Goal: Navigation & Orientation: Find specific page/section

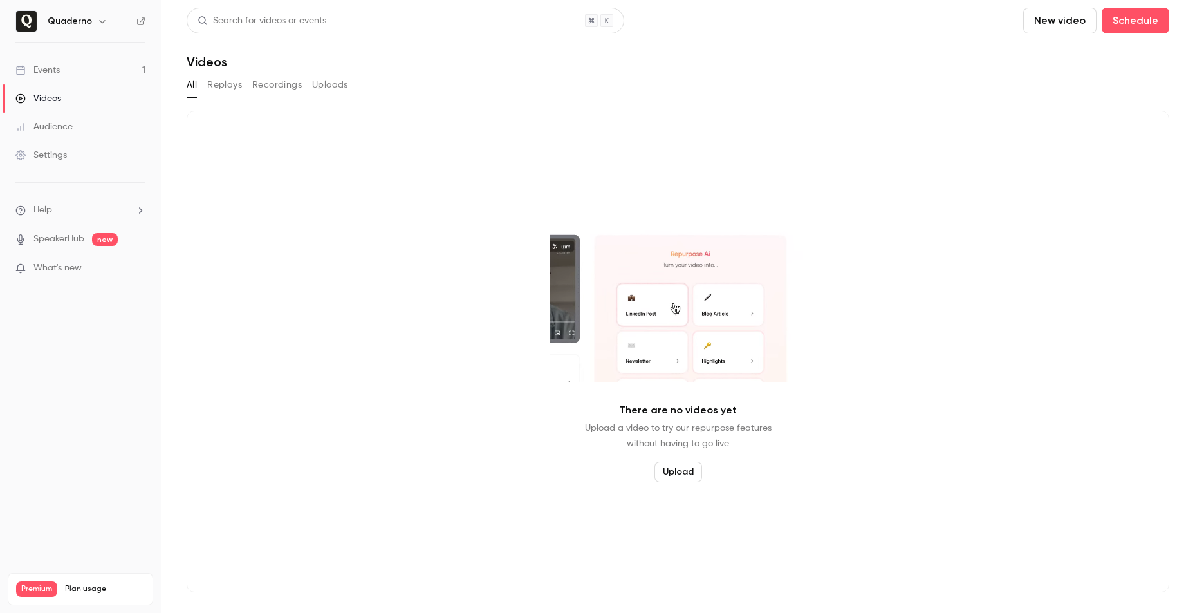
click at [61, 68] on link "Events 1" at bounding box center [80, 70] width 161 height 28
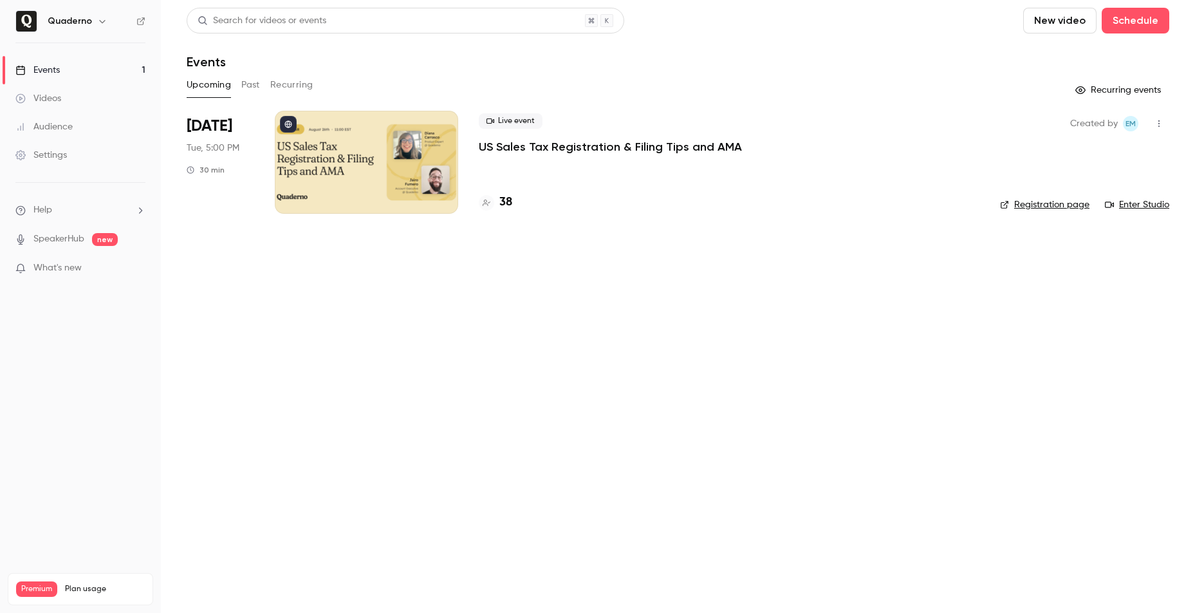
click at [97, 18] on icon "button" at bounding box center [102, 21] width 10 height 10
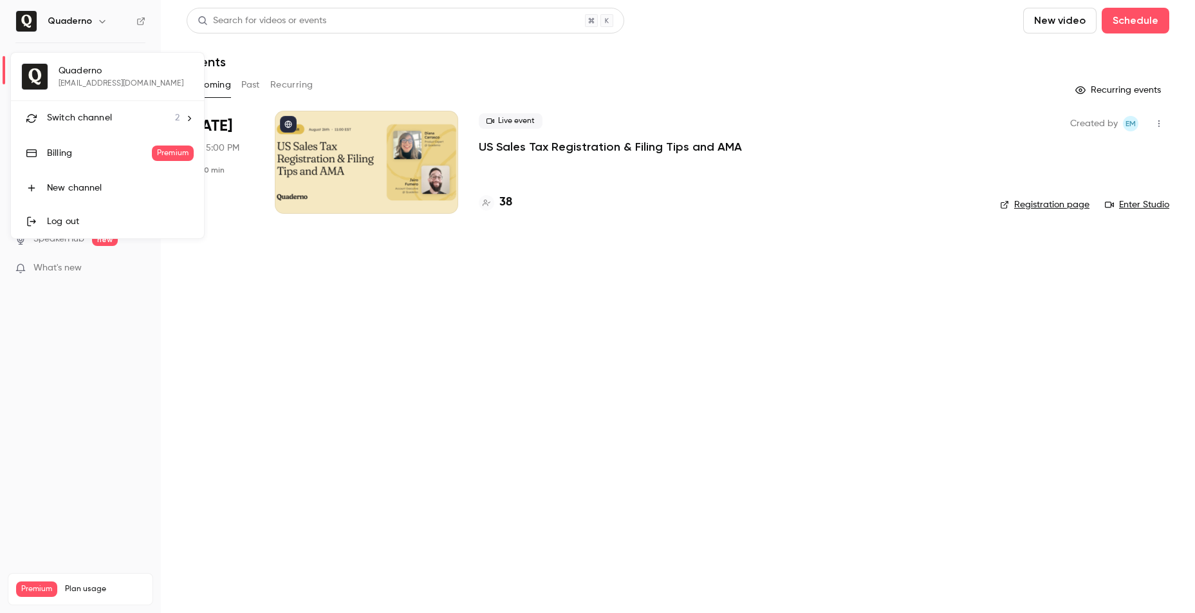
click at [109, 124] on span "Switch channel" at bounding box center [79, 118] width 65 height 14
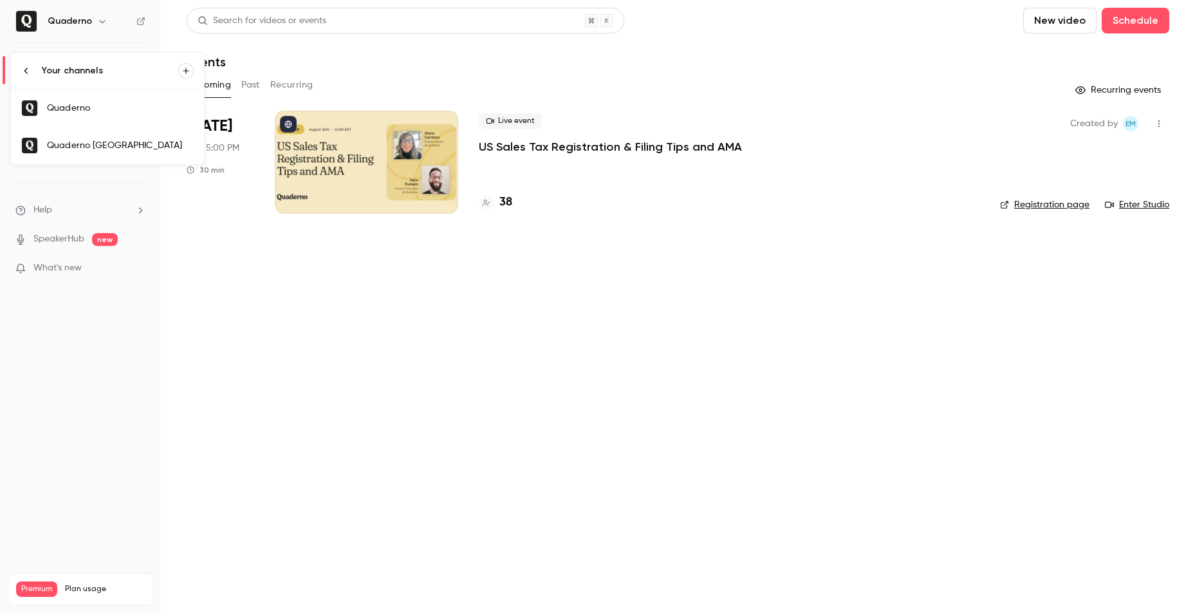
click at [104, 145] on div "Quaderno [GEOGRAPHIC_DATA]" at bounding box center [120, 145] width 147 height 13
